Goal: Information Seeking & Learning: Find specific fact

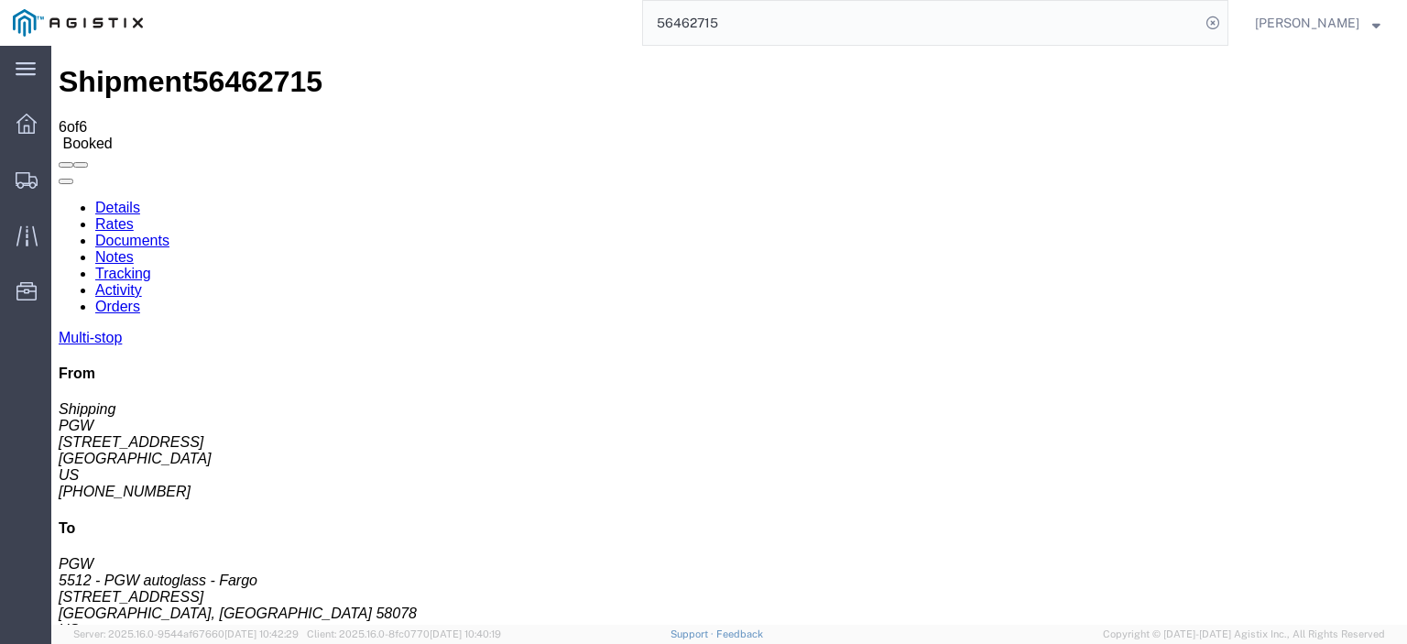
scroll to position [92, 0]
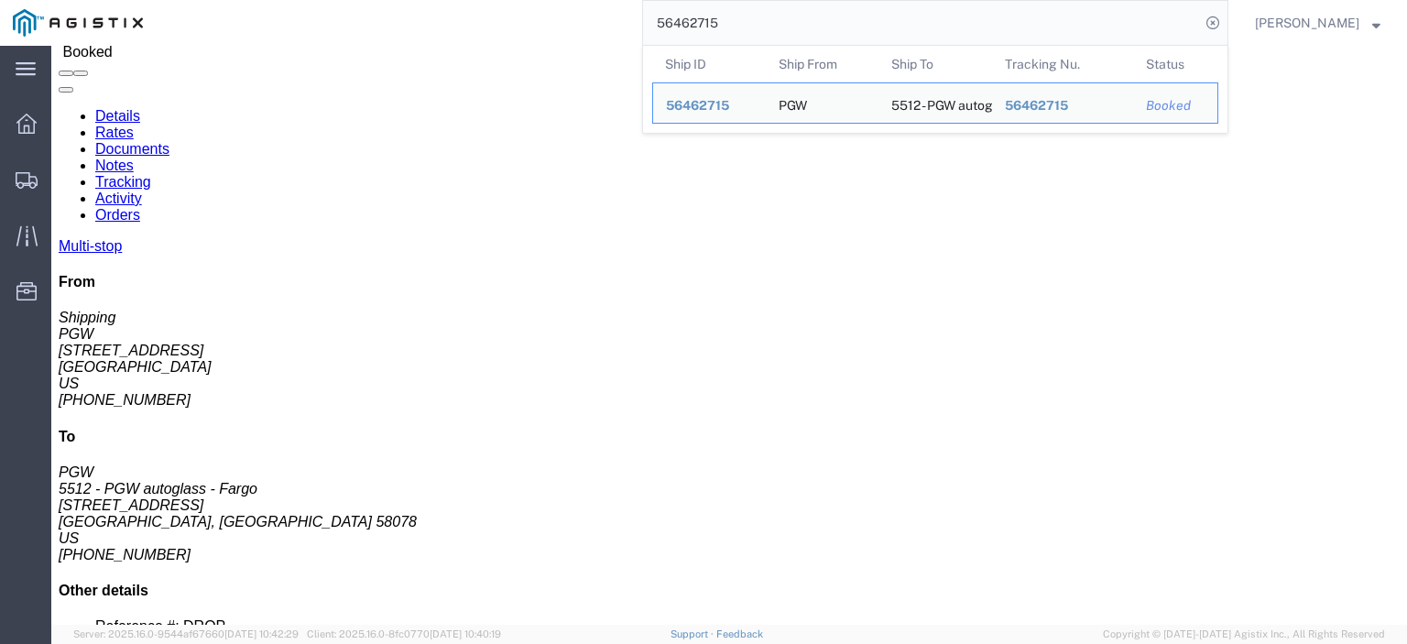
drag, startPoint x: 866, startPoint y: 18, endPoint x: 645, endPoint y: 4, distance: 222.1
click at [645, 4] on div "56462715 Ship ID Ship From Ship To Tracking Nu. Status Ship ID 56462715 Ship Fr…" at bounding box center [692, 23] width 1072 height 46
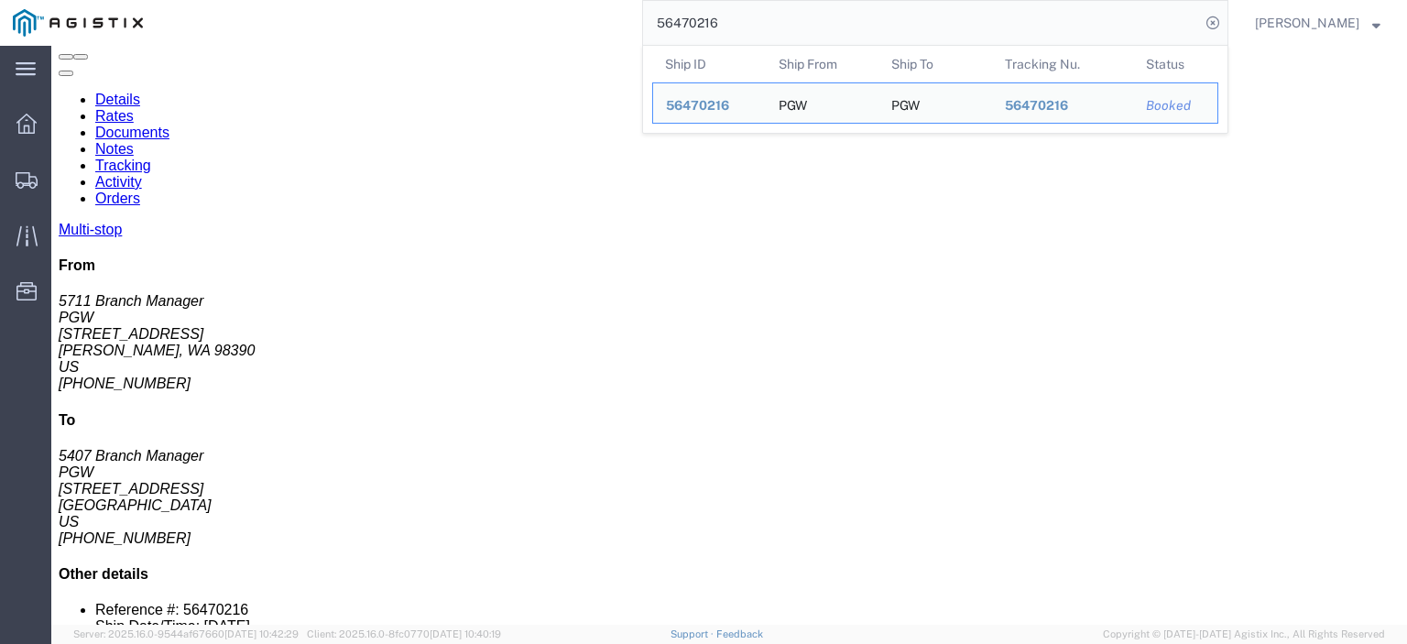
drag, startPoint x: 83, startPoint y: 140, endPoint x: 19, endPoint y: 118, distance: 67.8
click div "Ship From PGW (5711 Branch Manager) [STREET_ADDRESS][PERSON_NAME] [PHONE_NUMBER…"
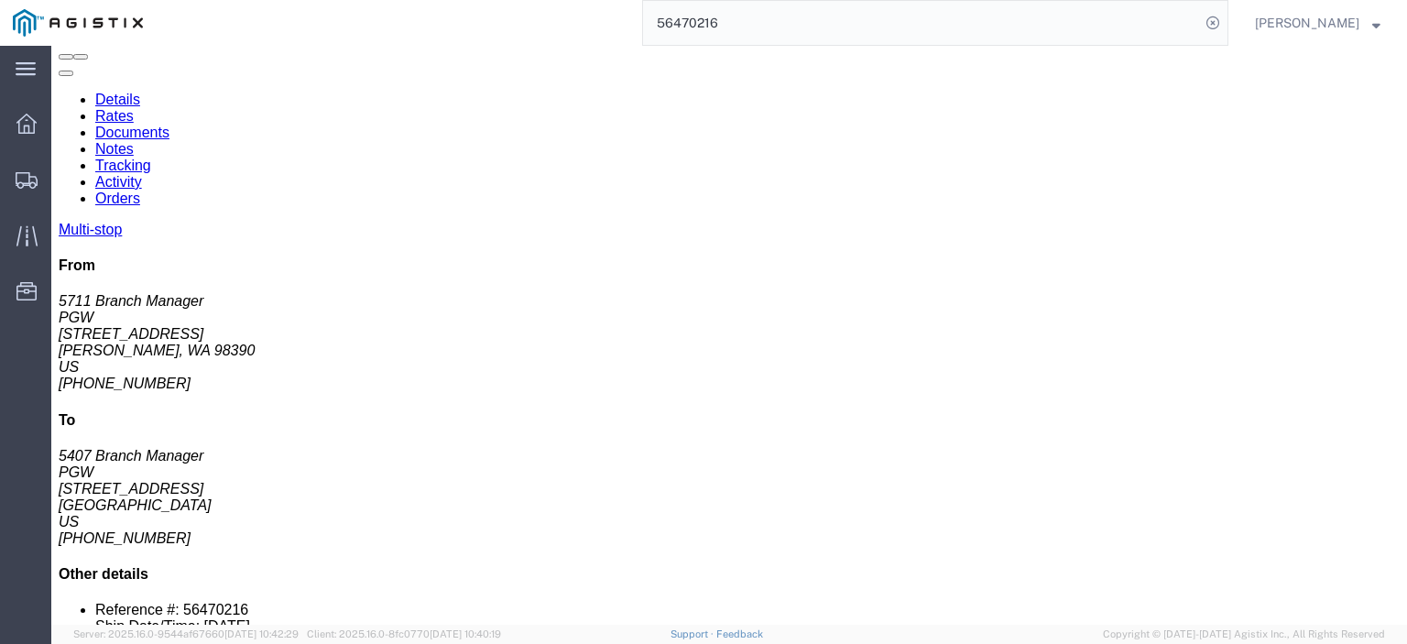
drag, startPoint x: 28, startPoint y: 114, endPoint x: 118, endPoint y: 184, distance: 114.1
click h4 "Routing & Vehicle Information"
drag, startPoint x: 77, startPoint y: 139, endPoint x: 3, endPoint y: 126, distance: 75.3
click div "Shipment Detail Multi-stop Ship From PGW (5711 Branch Manager) 5711 [STREET_ADD…"
copy address "[STREET_ADDRESS]"
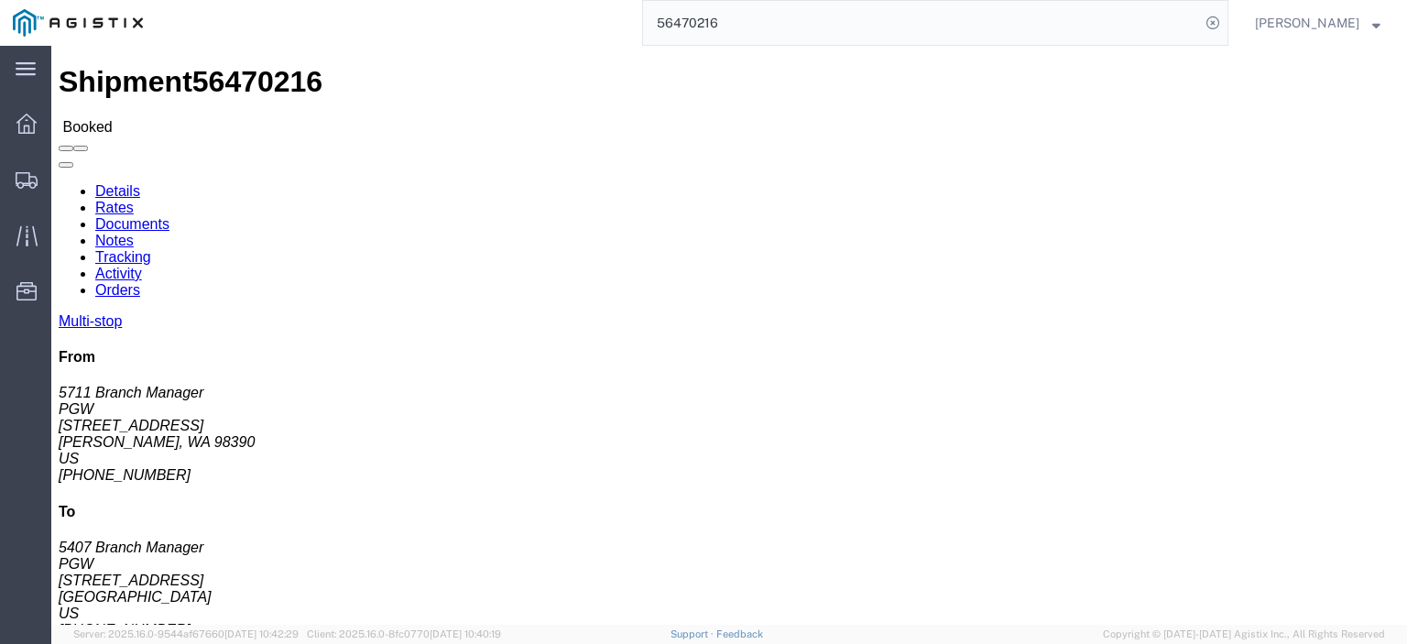
drag, startPoint x: 58, startPoint y: 194, endPoint x: 15, endPoint y: 174, distance: 47.5
click div "Shipment Detail Multi-stop Ship From PGW (5711 Branch Manager) 5711 [STREET_ADD…"
copy address "PGW (5711 Branch Manager) 5711"
drag, startPoint x: 136, startPoint y: 254, endPoint x: 7, endPoint y: 254, distance: 128.2
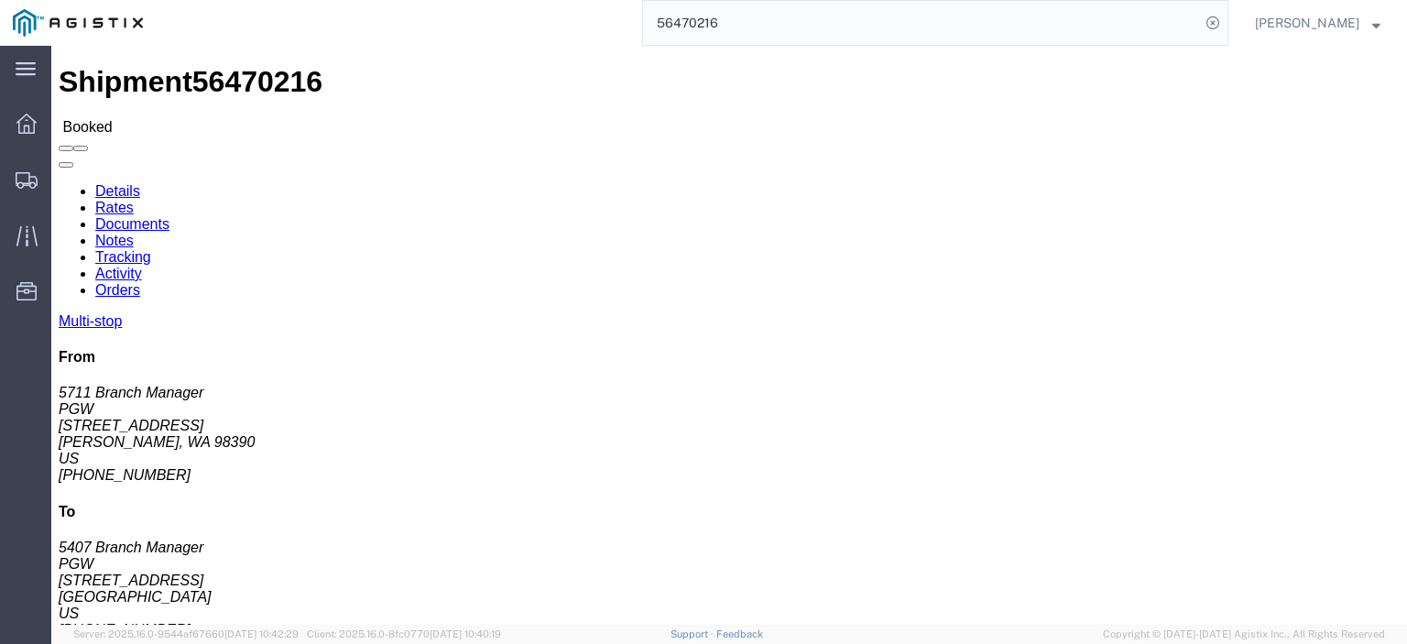
click div "Ship From PGW (5711 Branch Manager) [STREET_ADDRESS][PERSON_NAME] [PHONE_NUMBER…"
copy address "[PERSON_NAME], WA 98390"
drag, startPoint x: 407, startPoint y: 220, endPoint x: 257, endPoint y: 214, distance: 150.3
click div "Ship To PGW (5407 Branch Manager) [STREET_ADDRESS] [PHONE_NUMBER] [EMAIL_ADDRES…"
copy address "[STREET_ADDRESS]"
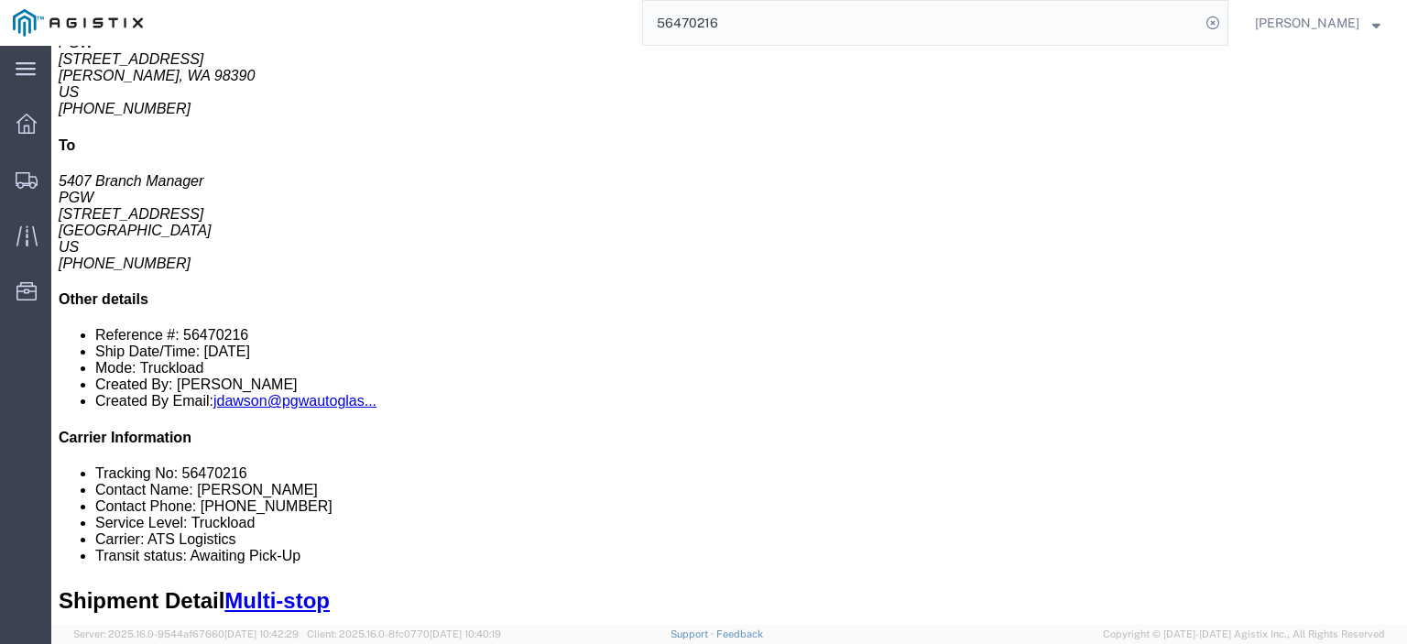
scroll to position [183, 0]
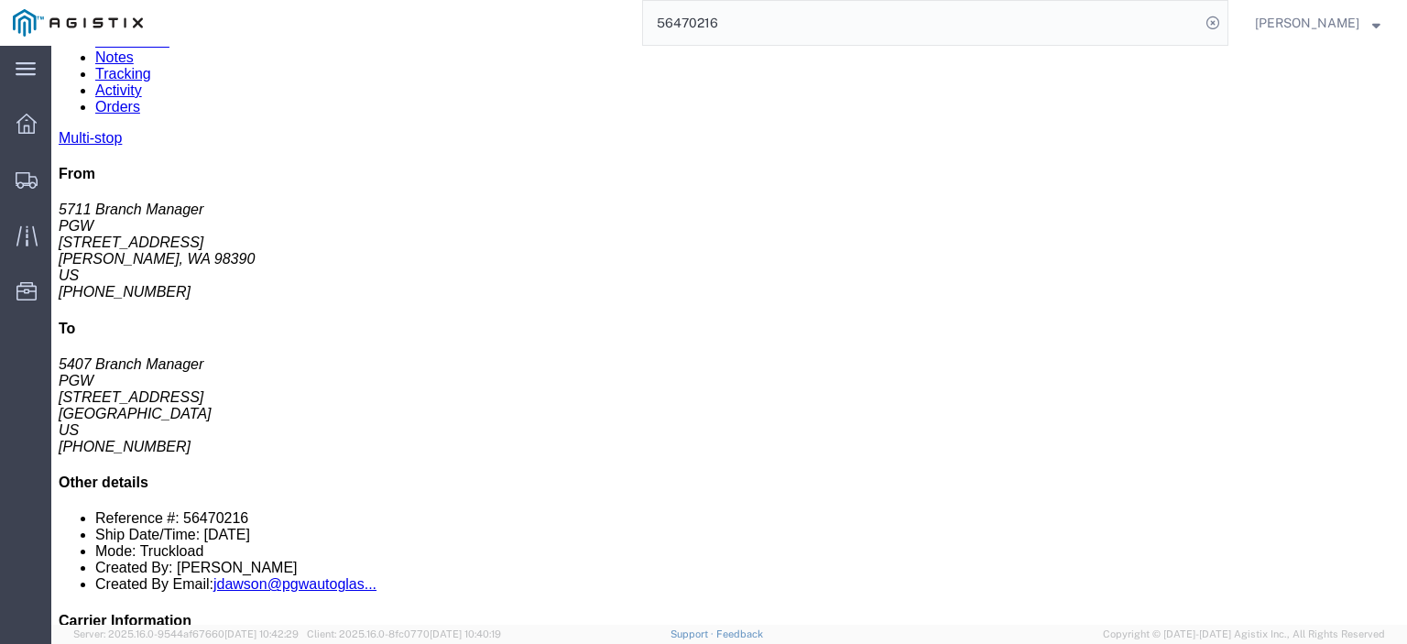
drag, startPoint x: 333, startPoint y: 375, endPoint x: 185, endPoint y: 371, distance: 148.4
click td "PGW [STREET_ADDRESS]"
copy div "[STREET_ADDRESS]"
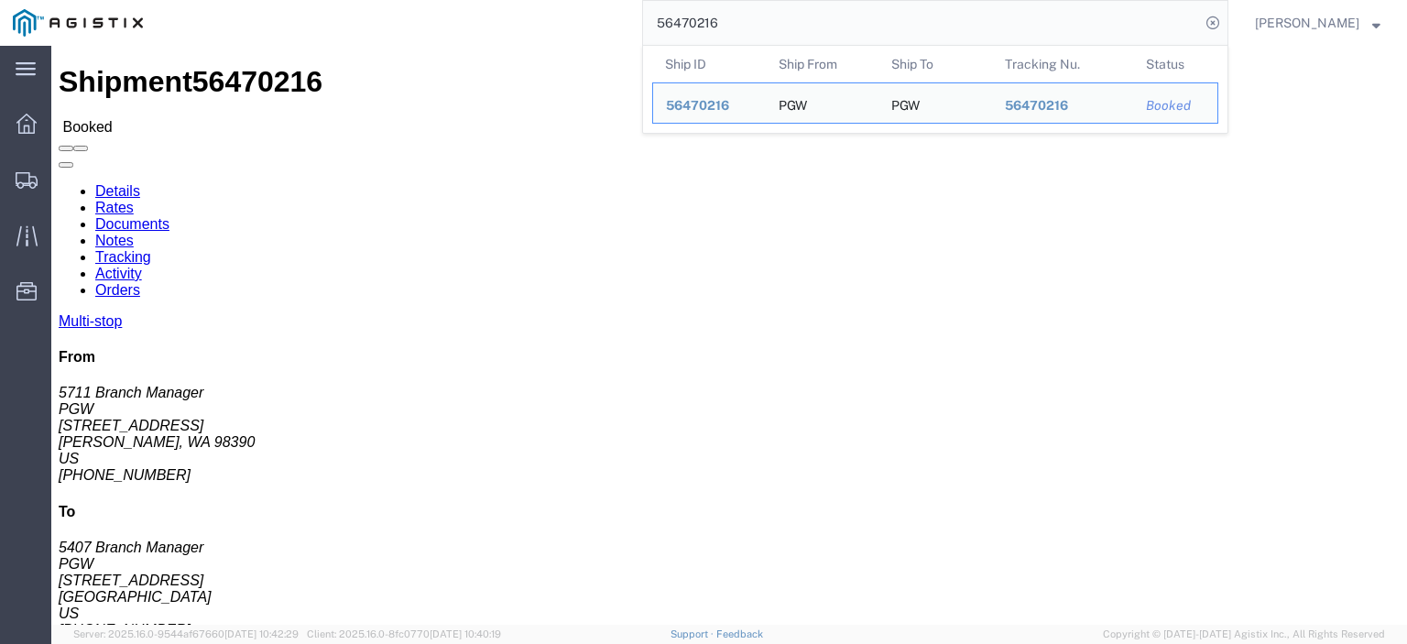
drag, startPoint x: 835, startPoint y: 34, endPoint x: 664, endPoint y: 5, distance: 173.7
click at [664, 5] on div "56470216 Ship ID Ship From Ship To Tracking Nu. Status Ship ID 56470216 Ship Fr…" at bounding box center [692, 23] width 1072 height 46
paste input "3"
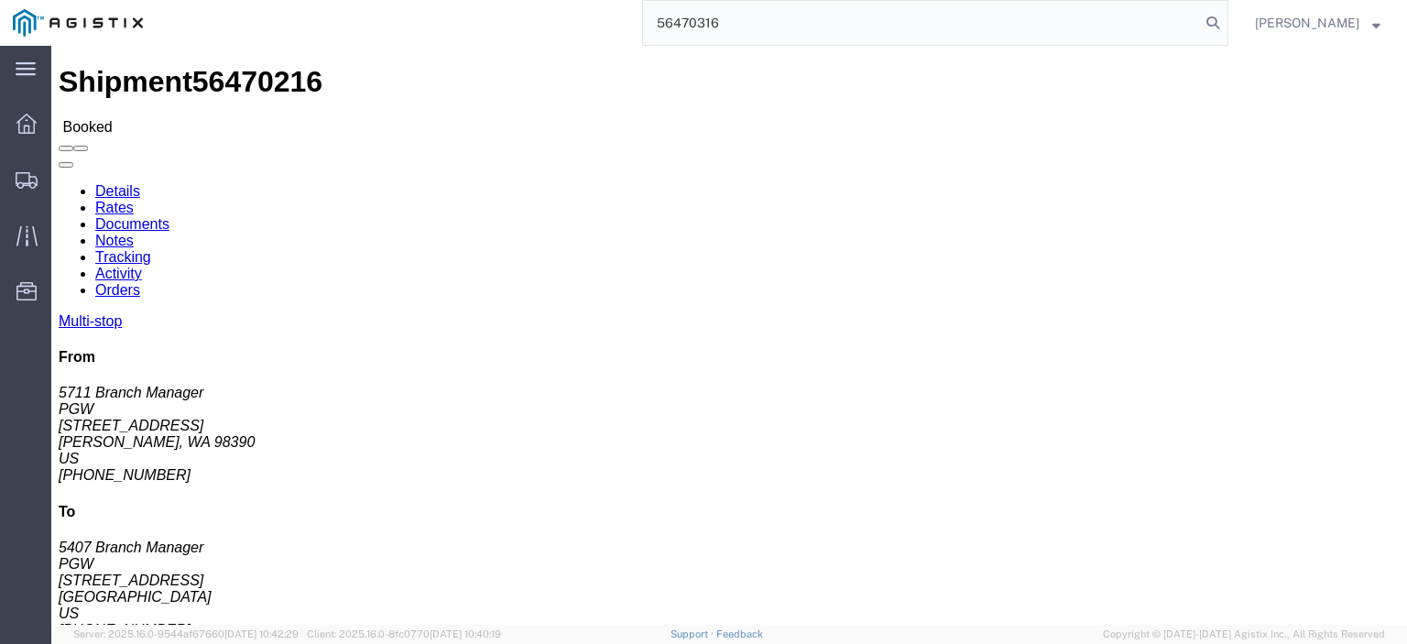
type input "56470316"
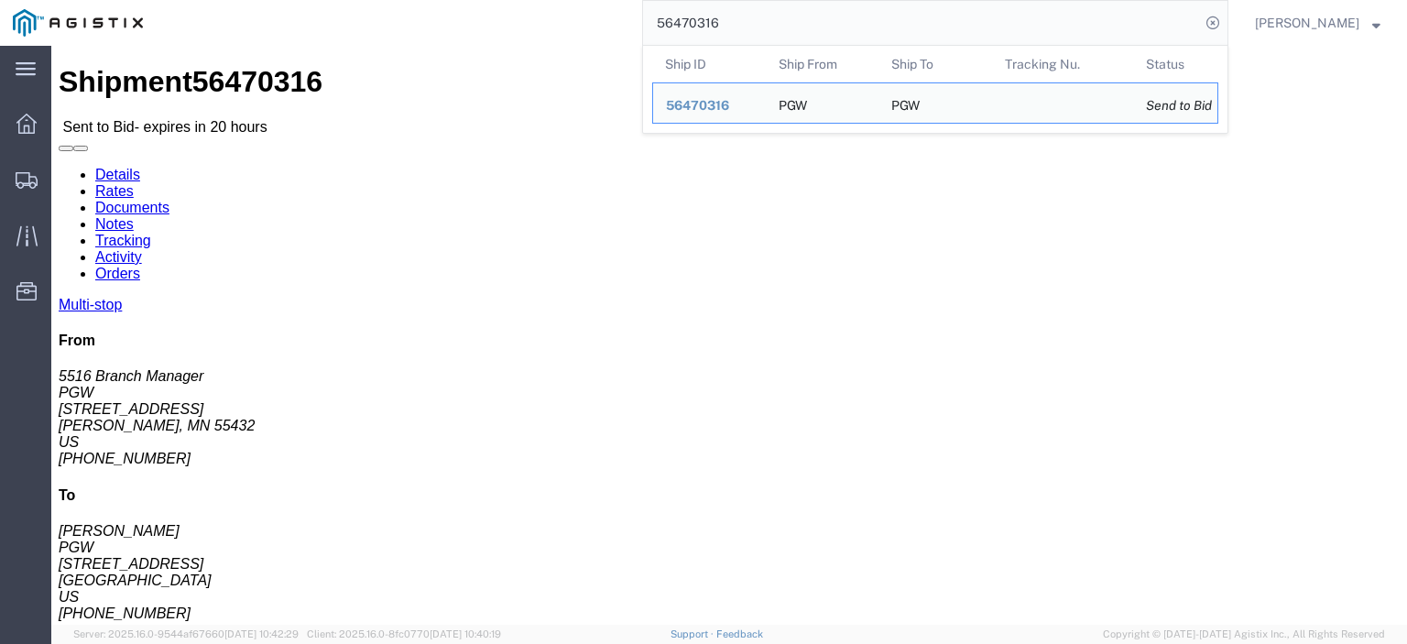
drag, startPoint x: 85, startPoint y: 228, endPoint x: 18, endPoint y: 217, distance: 67.7
click address "PGW (5516 Branch Manager) [STREET_ADDRESS][PERSON_NAME] [PHONE_NUMBER] [EMAIL_A…"
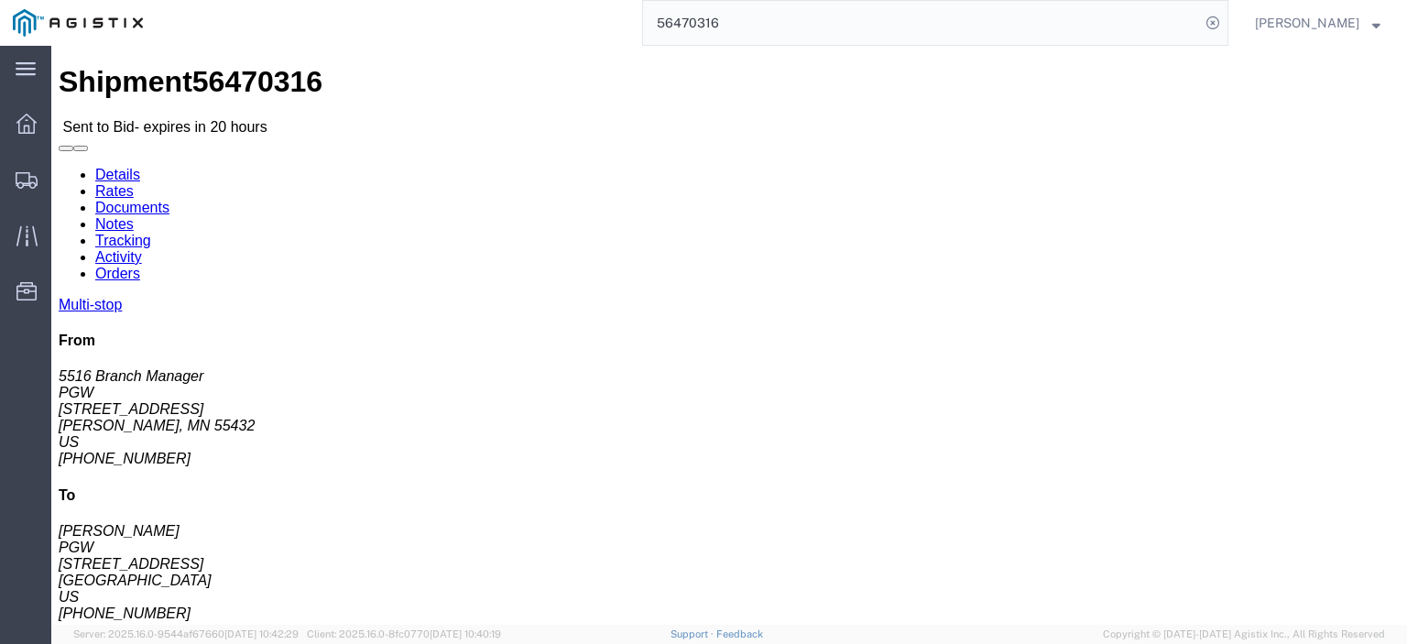
copy address "[STREET_ADDRESS]"
drag, startPoint x: 51, startPoint y: 188, endPoint x: 22, endPoint y: 183, distance: 29.7
click address "PGW (5516 Branch Manager) [STREET_ADDRESS][PERSON_NAME] [PHONE_NUMBER] [EMAIL_A…"
drag, startPoint x: 48, startPoint y: 199, endPoint x: 15, endPoint y: 177, distance: 39.6
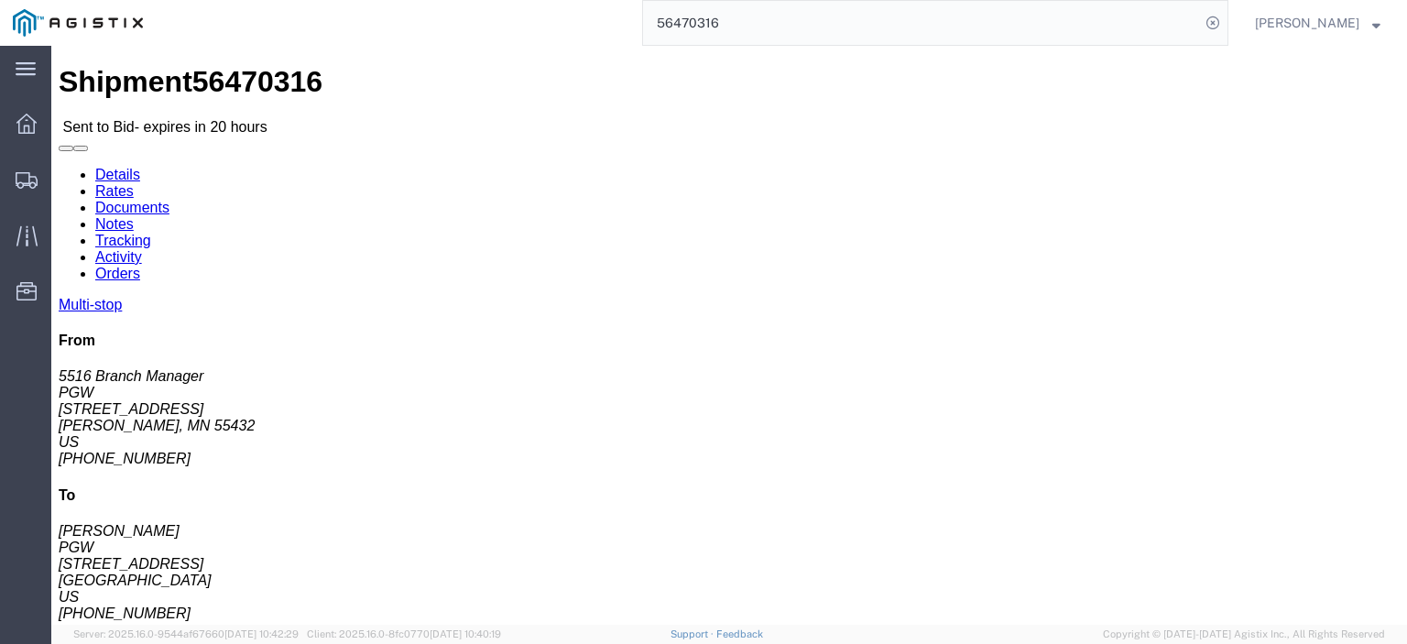
click div "Ship From PGW (5516 Branch Manager) [STREET_ADDRESS][PERSON_NAME] [PHONE_NUMBER…"
copy address "PGW (5516 Branch Manager) 5516"
drag, startPoint x: 125, startPoint y: 248, endPoint x: 2, endPoint y: 248, distance: 122.7
click div "Shipment Detail Multi-stop Ship From PGW (5516 Branch Manager) [STREET_ADDRESS]…"
copy address "[PERSON_NAME], MN 55432"
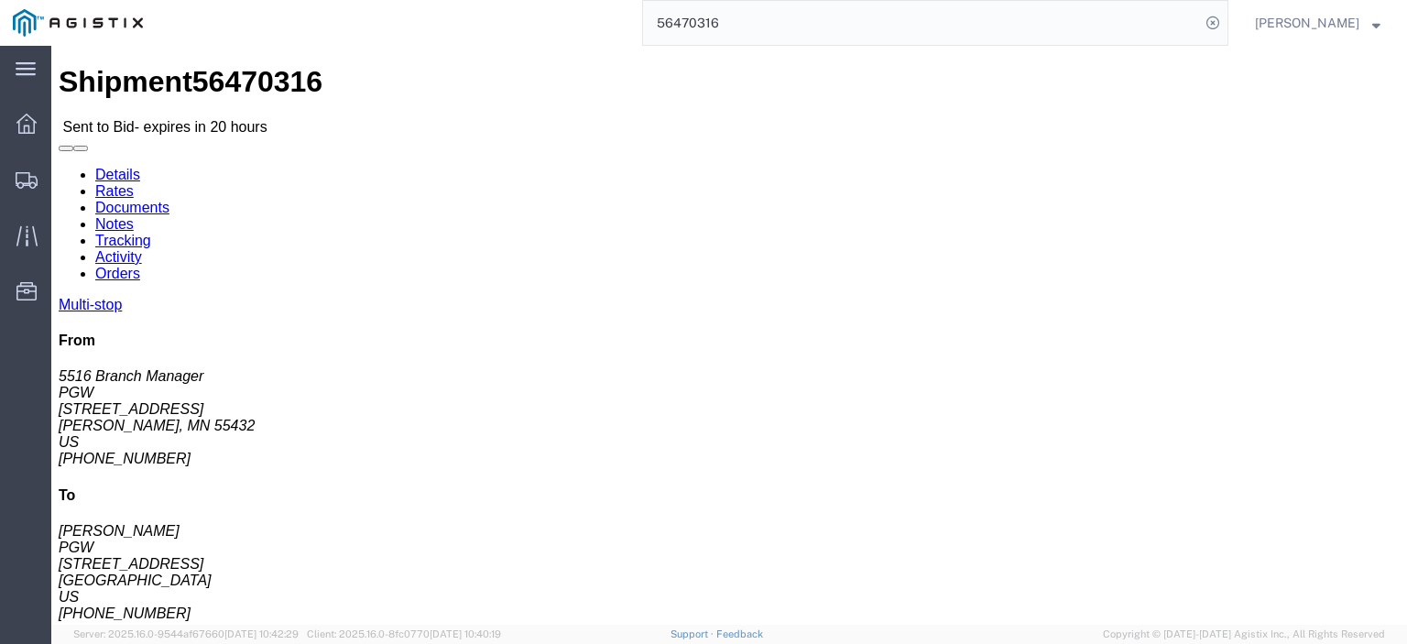
drag, startPoint x: 202, startPoint y: 300, endPoint x: 26, endPoint y: 299, distance: 176.7
click html "Shipment 56470316 Sent to Bid - expires in 20 hours Details Rates Documents Not…"
copy address "[EMAIL_ADDRESS][DOMAIN_NAME]"
drag, startPoint x: 95, startPoint y: 290, endPoint x: 13, endPoint y: 293, distance: 82.5
click div "Ship From PGW (5516 Branch Manager) [STREET_ADDRESS][PERSON_NAME] [PHONE_NUMBER…"
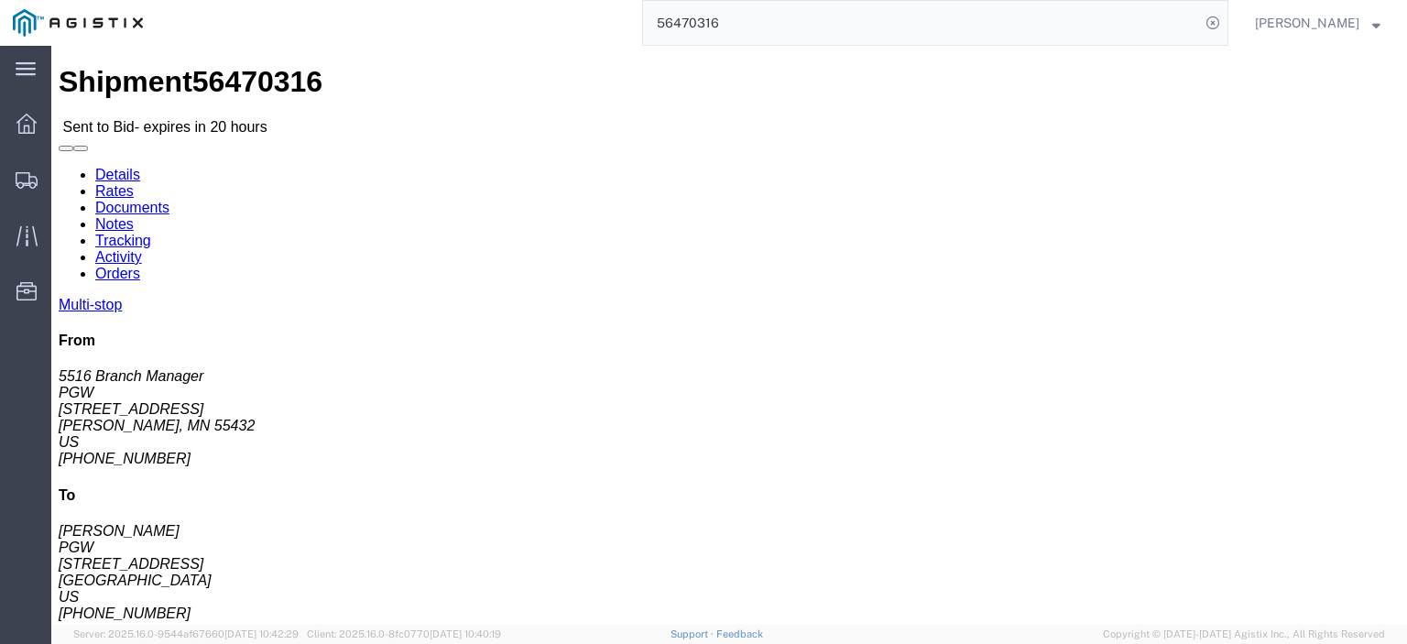
drag, startPoint x: 368, startPoint y: 212, endPoint x: 266, endPoint y: 213, distance: 101.7
click address "PGW ([PERSON_NAME]) [STREET_ADDRESS] [PHONE_NUMBER] [EMAIL_ADDRESS][DOMAIN_NAME]"
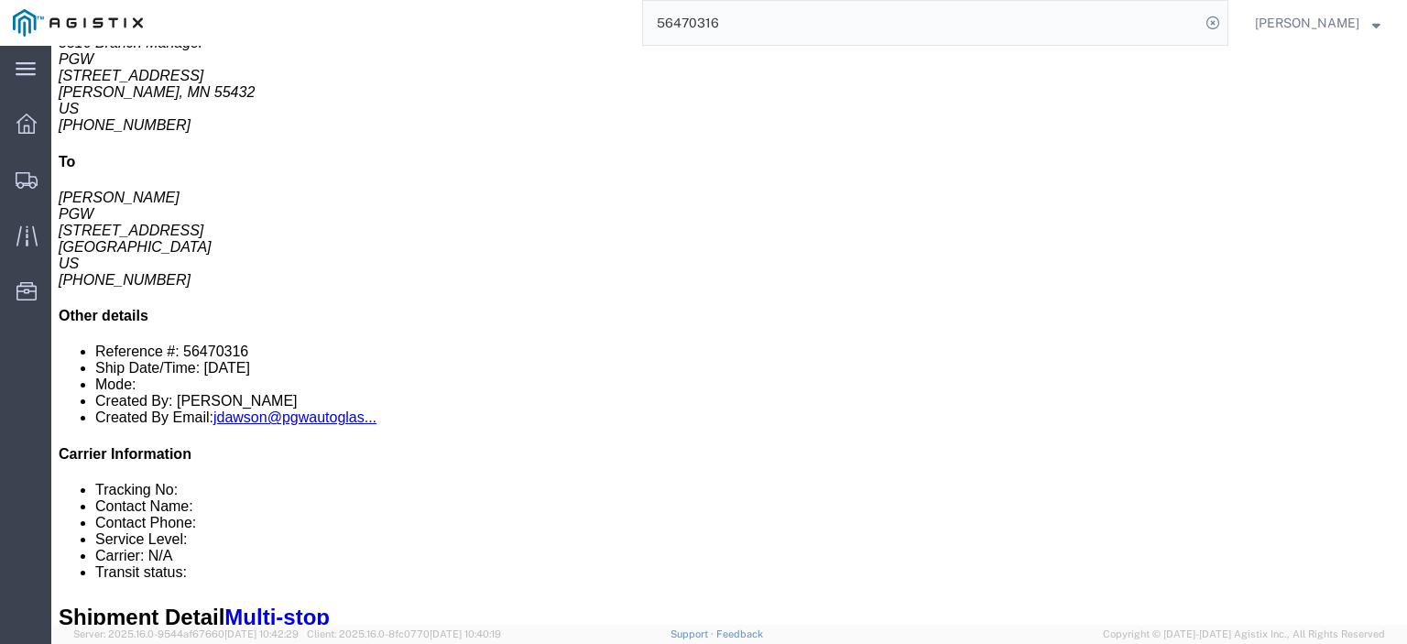
scroll to position [92, 0]
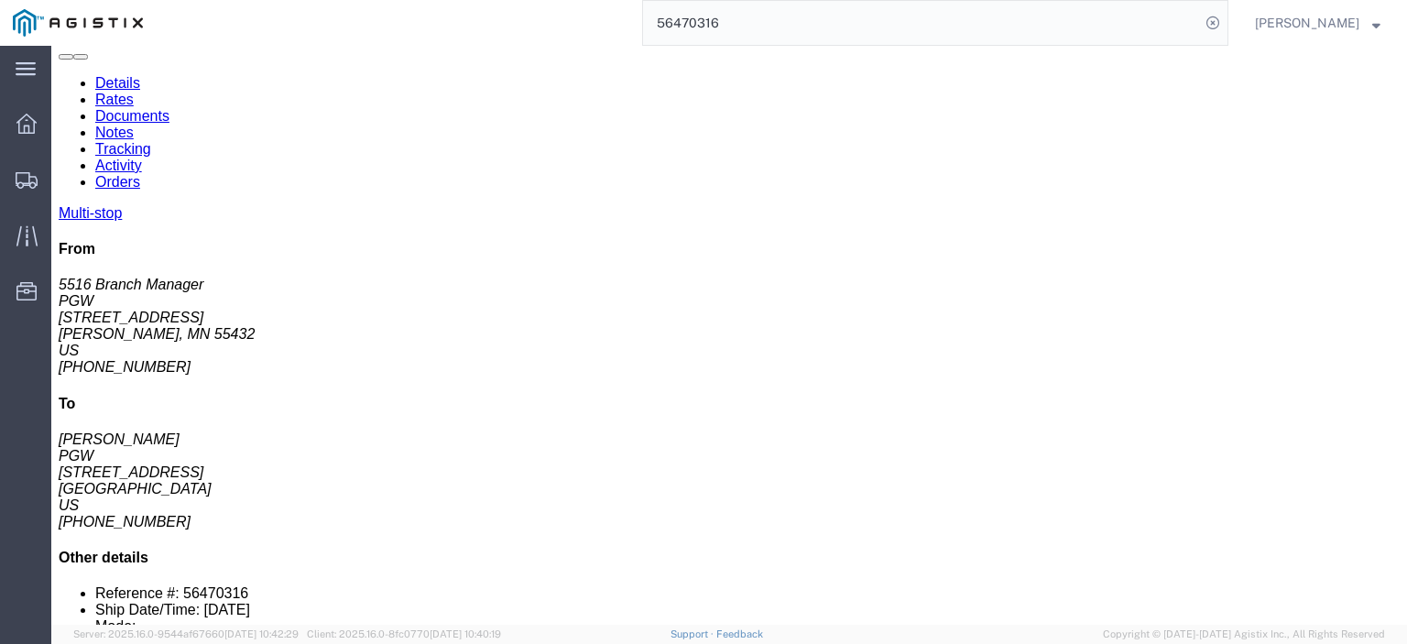
drag, startPoint x: 370, startPoint y: 467, endPoint x: 202, endPoint y: 470, distance: 167.6
click td "PGW [STREET_ADDRESS][PERSON_NAME] [PERSON_NAME], MN, 55114, [GEOGRAPHIC_DATA]"
click div "PGW"
drag, startPoint x: 492, startPoint y: 468, endPoint x: 409, endPoint y: 470, distance: 82.4
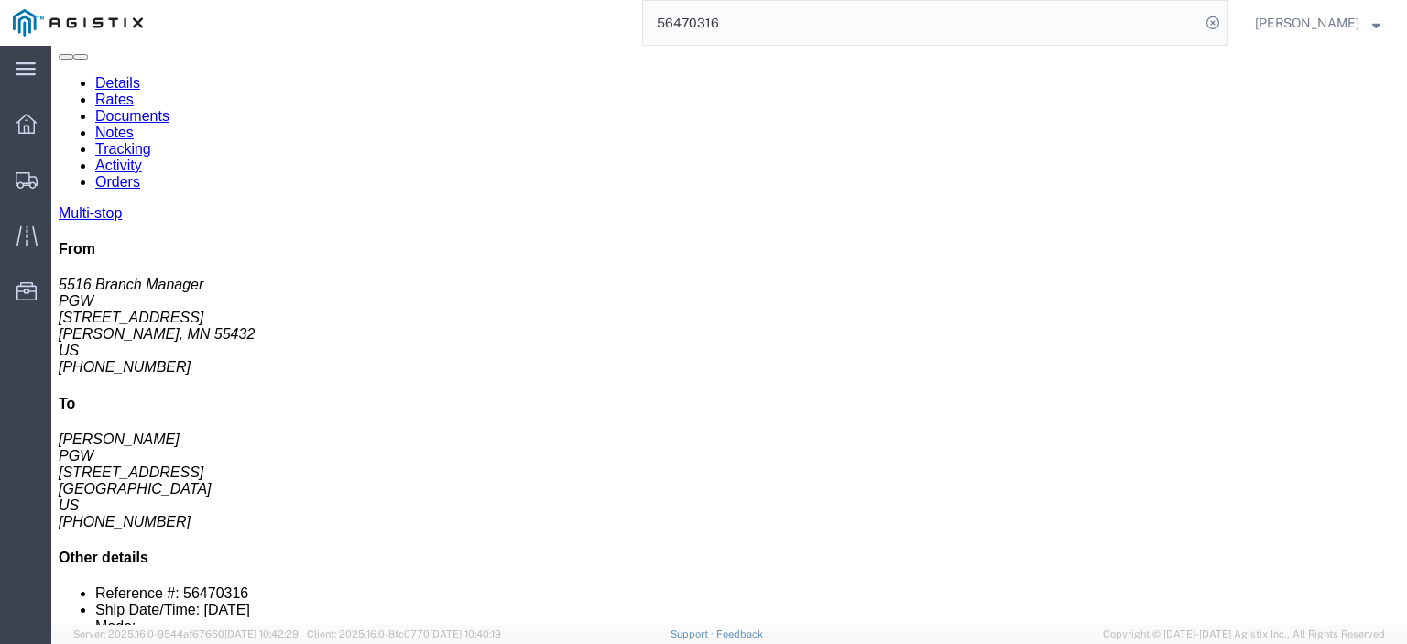
click div "[STREET_ADDRESS][PERSON_NAME] [PERSON_NAME], MN, 55114, [GEOGRAPHIC_DATA]"
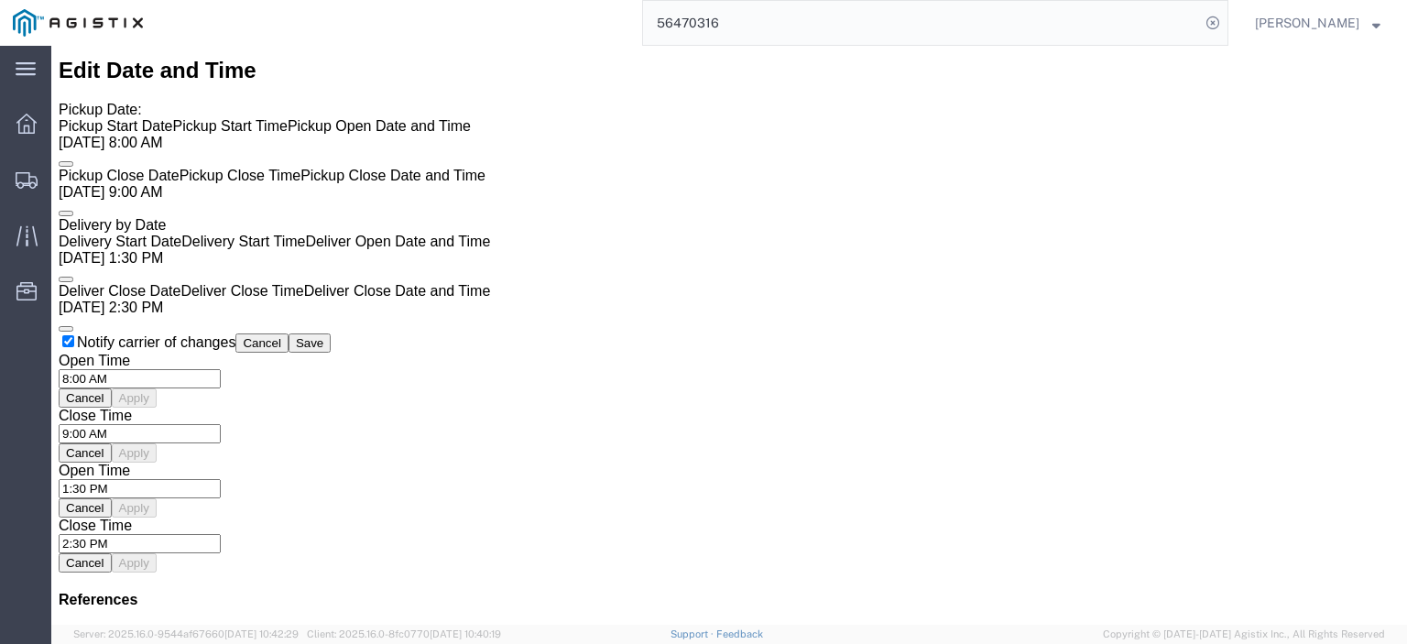
scroll to position [1557, 0]
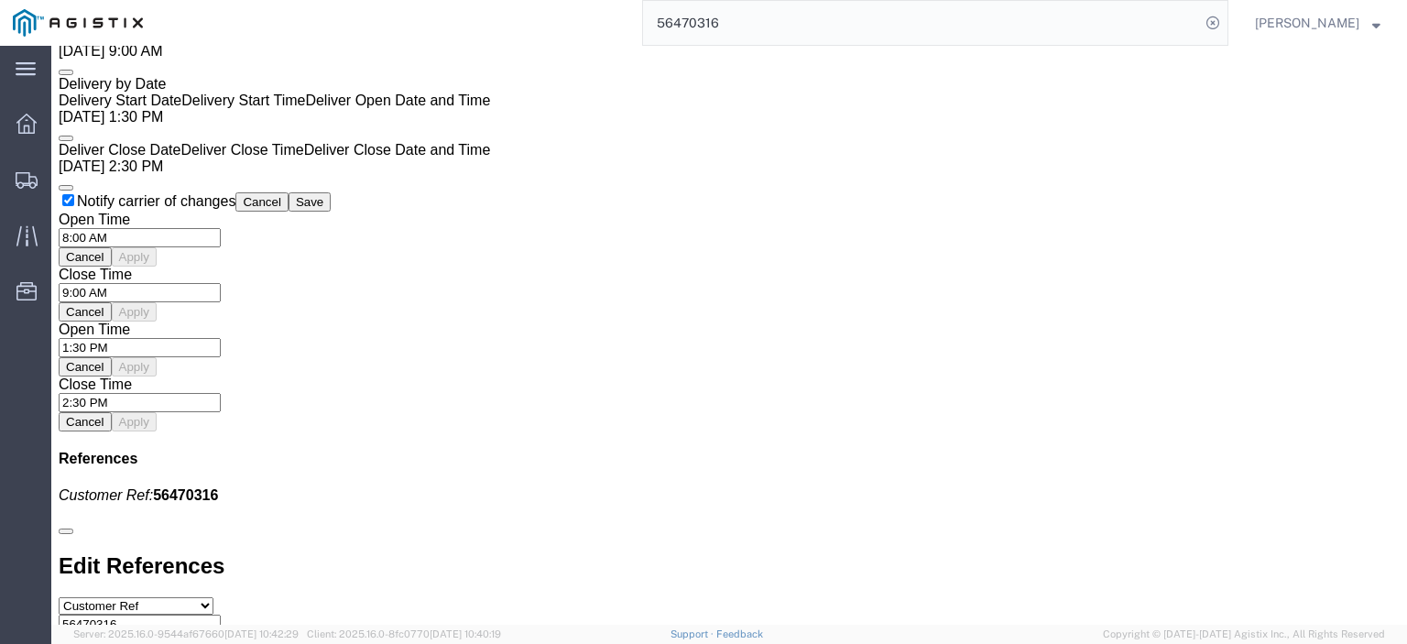
click link "Rates"
